Goal: Register for event/course

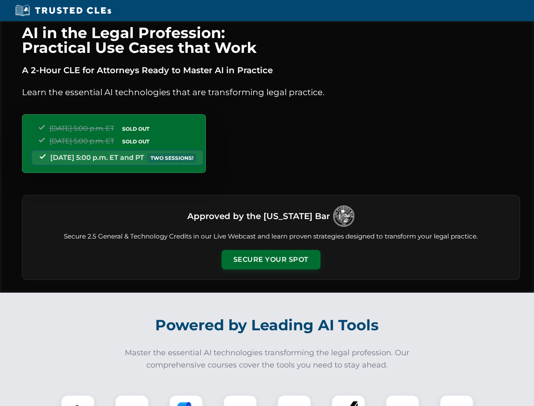
click at [271, 260] on button "Secure Your Spot" at bounding box center [271, 259] width 99 height 19
click at [78, 400] on img at bounding box center [78, 412] width 25 height 25
